Goal: Book appointment/travel/reservation

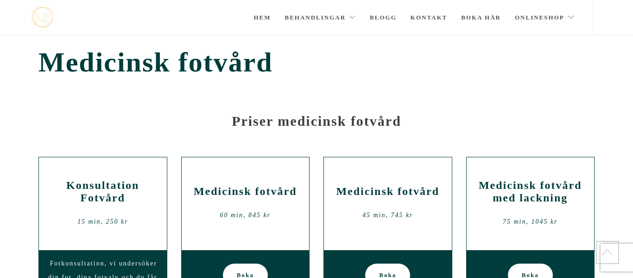
scroll to position [999, 0]
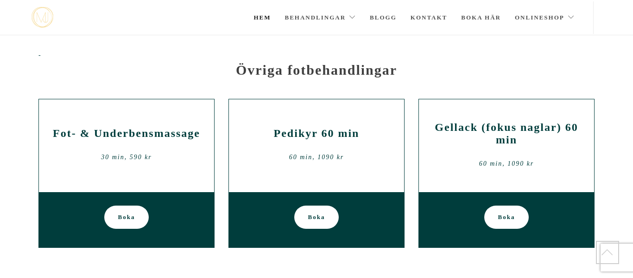
click at [262, 14] on link "Hem" at bounding box center [262, 17] width 17 height 32
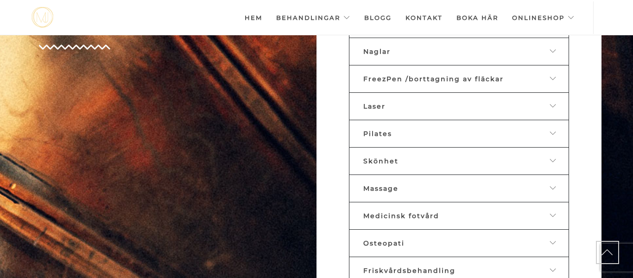
scroll to position [470, 0]
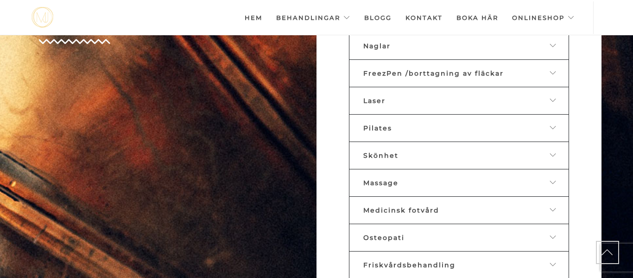
click at [405, 214] on link "Medicinsk fotvård" at bounding box center [459, 210] width 220 height 28
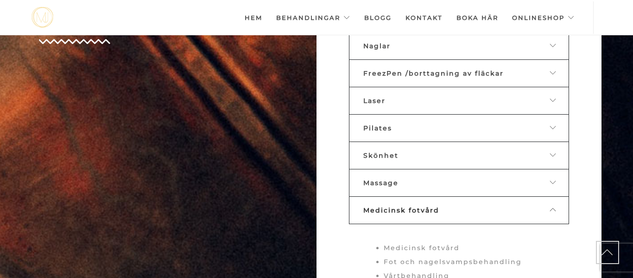
click at [399, 209] on span "Medicinsk fotvård" at bounding box center [401, 210] width 76 height 8
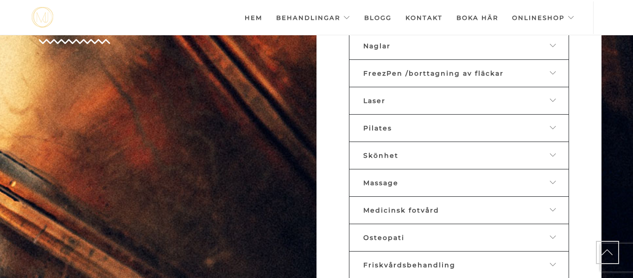
click at [399, 209] on span "Medicinsk fotvård" at bounding box center [401, 210] width 76 height 8
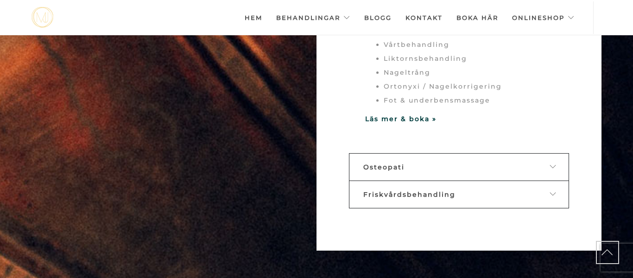
scroll to position [707, 0]
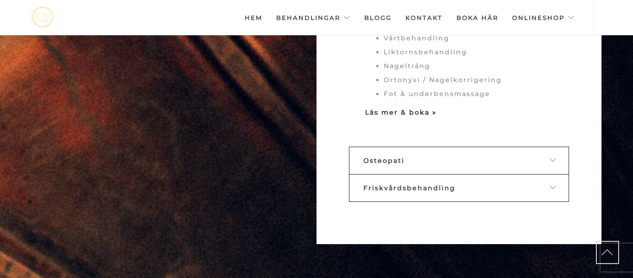
click at [390, 111] on strong "Läs mer & boka »" at bounding box center [400, 112] width 71 height 8
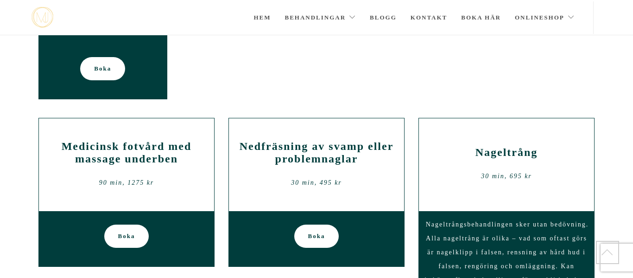
scroll to position [299, 0]
